Goal: Task Accomplishment & Management: Use online tool/utility

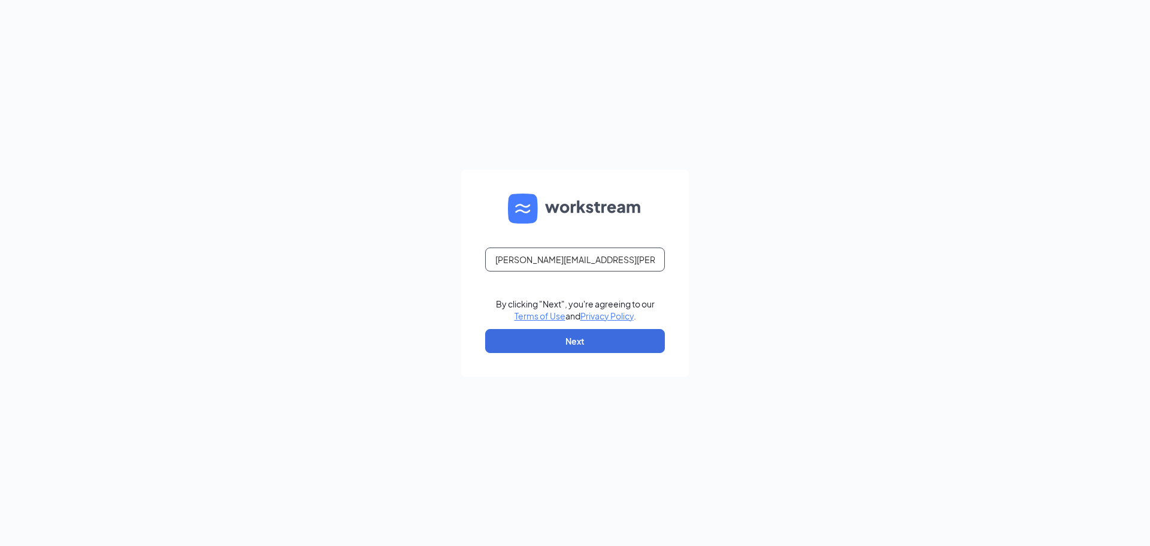
type input "[PERSON_NAME][EMAIL_ADDRESS][PERSON_NAME][DOMAIN_NAME]"
click at [568, 344] on button "Next" at bounding box center [575, 341] width 180 height 24
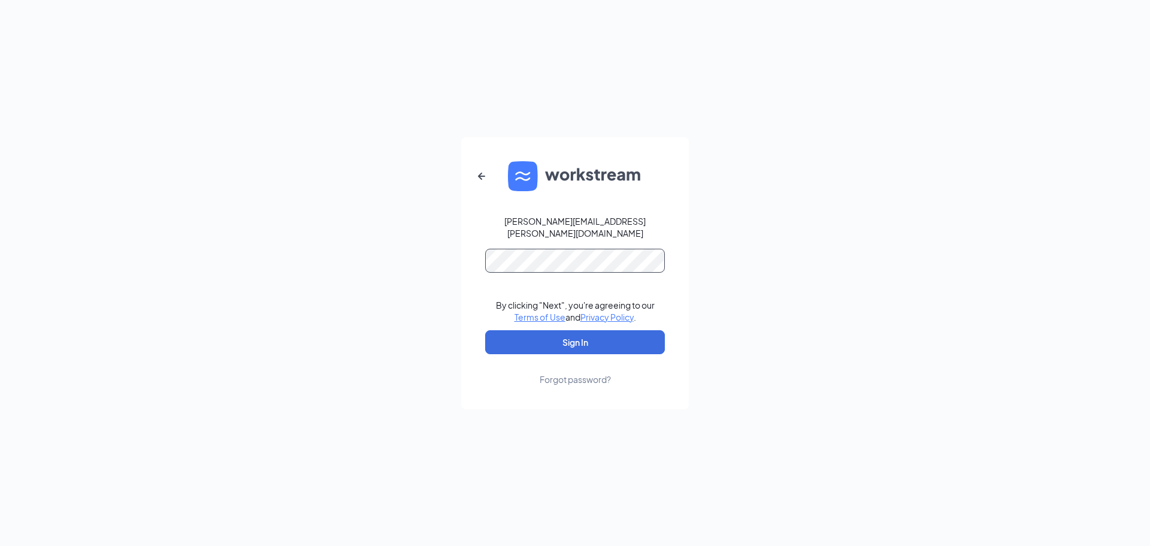
click at [485, 330] on button "Sign In" at bounding box center [575, 342] width 180 height 24
click at [578, 334] on button "Sign In" at bounding box center [575, 342] width 180 height 24
click at [408, 263] on div "brian.gibson@cfafranchisee.com Credential mismatches. By clicking "Next", you'r…" at bounding box center [575, 273] width 1150 height 546
click at [485, 330] on button "Sign In" at bounding box center [575, 342] width 180 height 24
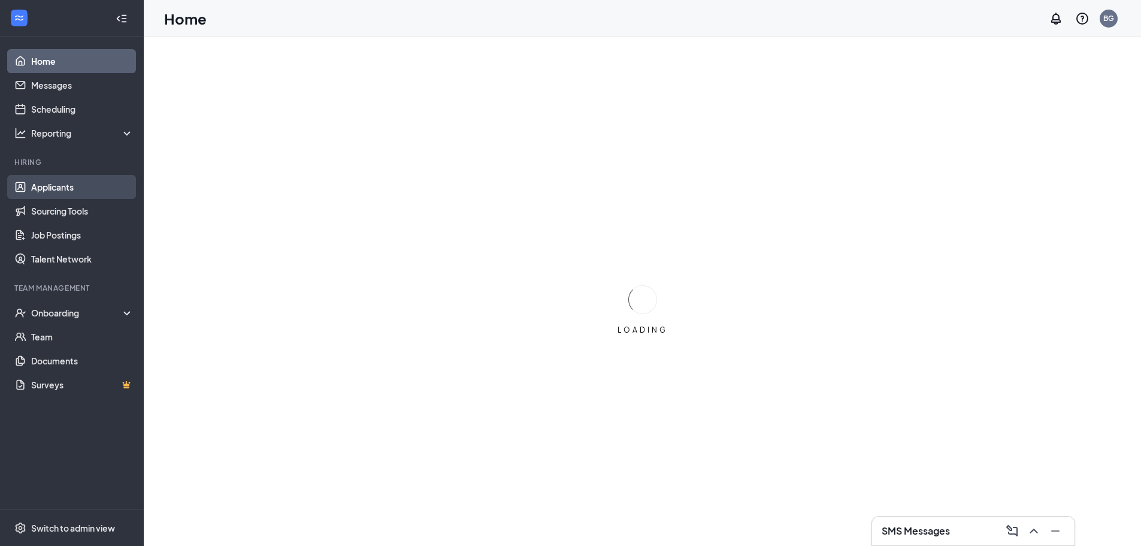
click at [60, 192] on link "Applicants" at bounding box center [82, 187] width 102 height 24
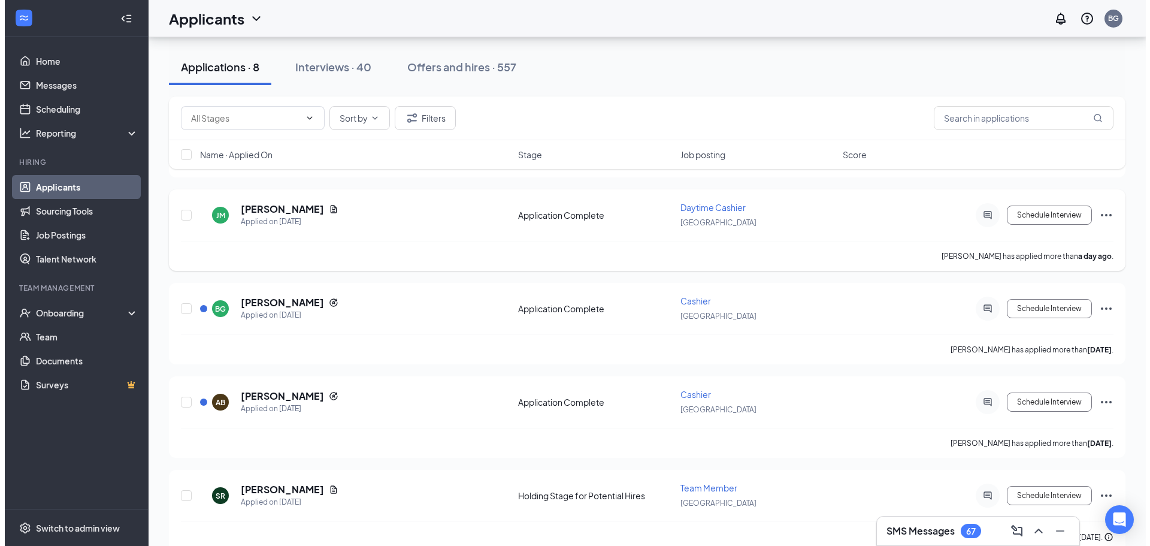
scroll to position [299, 0]
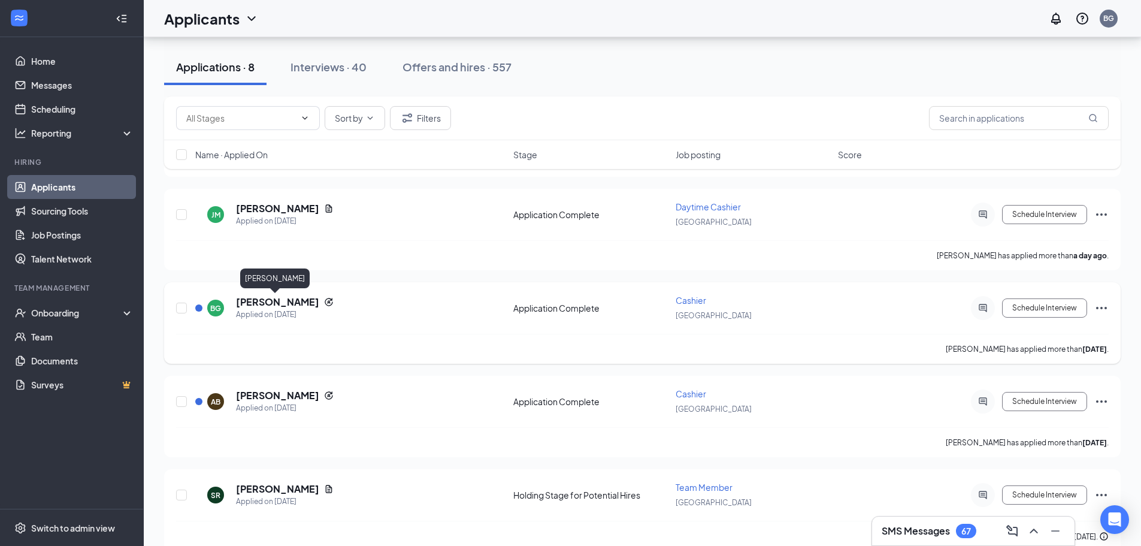
click at [246, 300] on h5 "[PERSON_NAME]" at bounding box center [277, 301] width 83 height 13
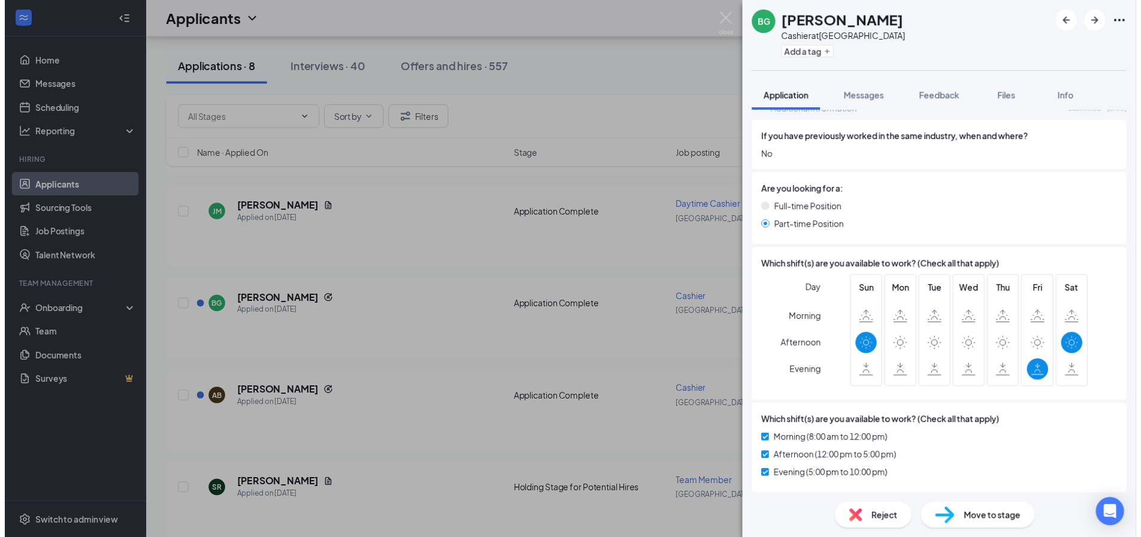
scroll to position [479, 0]
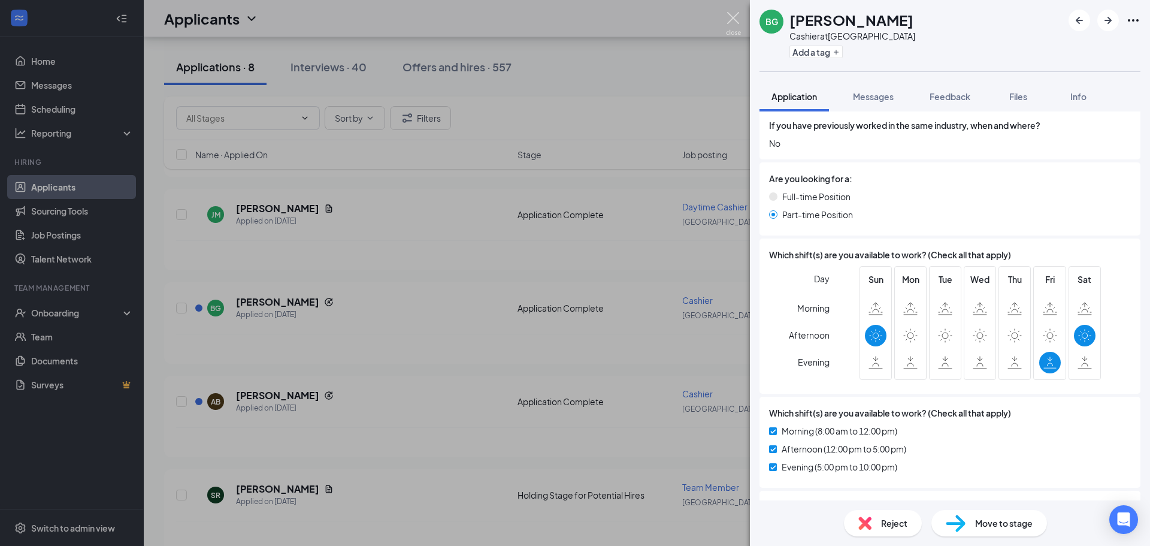
click at [733, 17] on img at bounding box center [733, 23] width 15 height 23
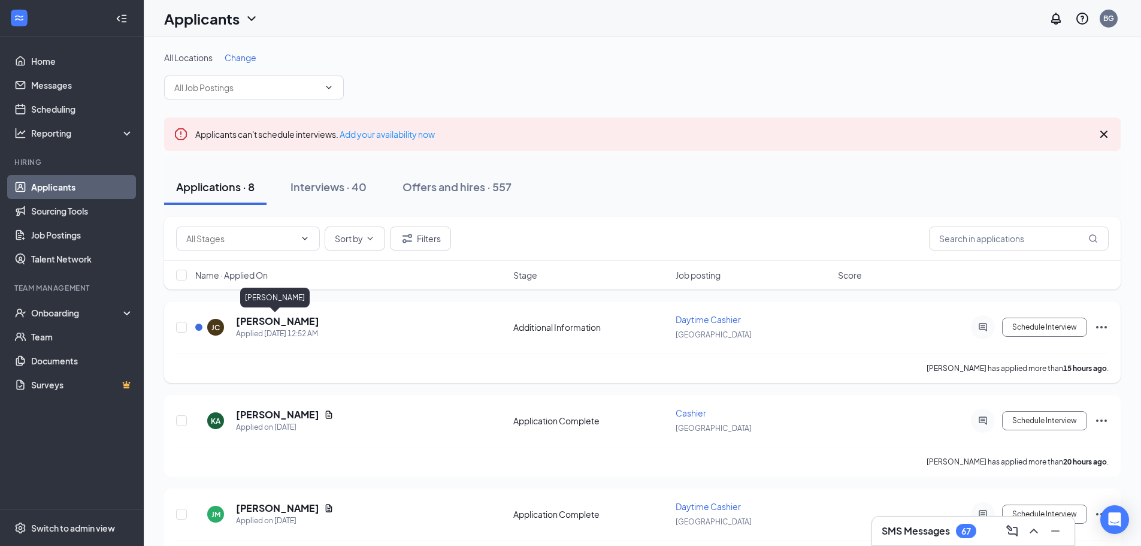
click at [262, 319] on h5 "[PERSON_NAME]" at bounding box center [277, 320] width 83 height 13
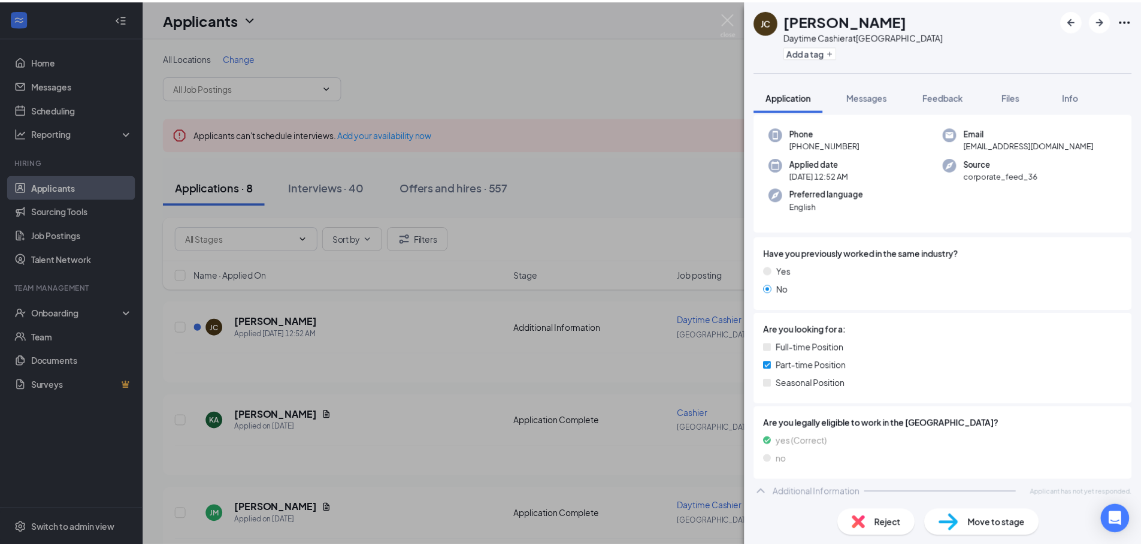
scroll to position [54, 0]
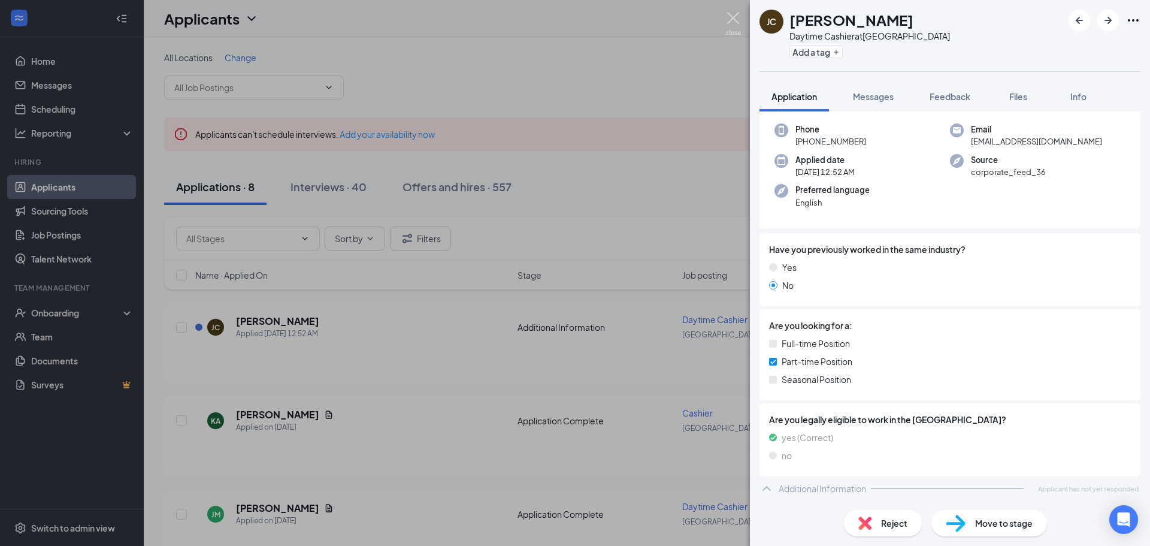
click at [731, 19] on img at bounding box center [733, 23] width 15 height 23
